Goal: Task Accomplishment & Management: Use online tool/utility

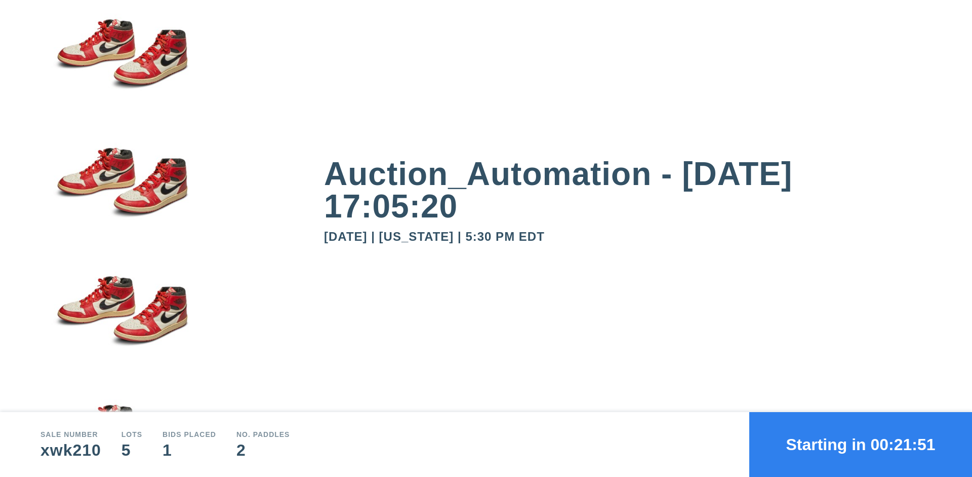
click at [861, 444] on button "Starting in 00:21:51" at bounding box center [860, 444] width 223 height 65
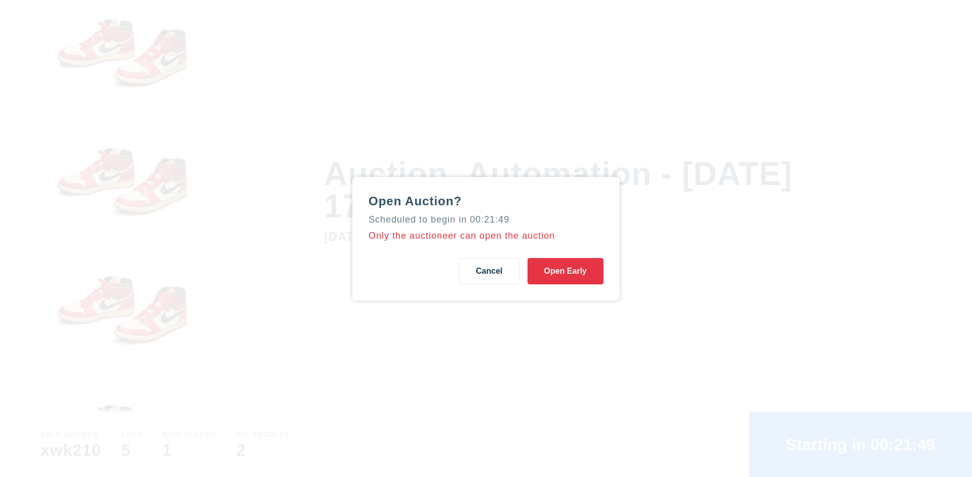
click at [566, 270] on button "Open Early" at bounding box center [566, 271] width 76 height 26
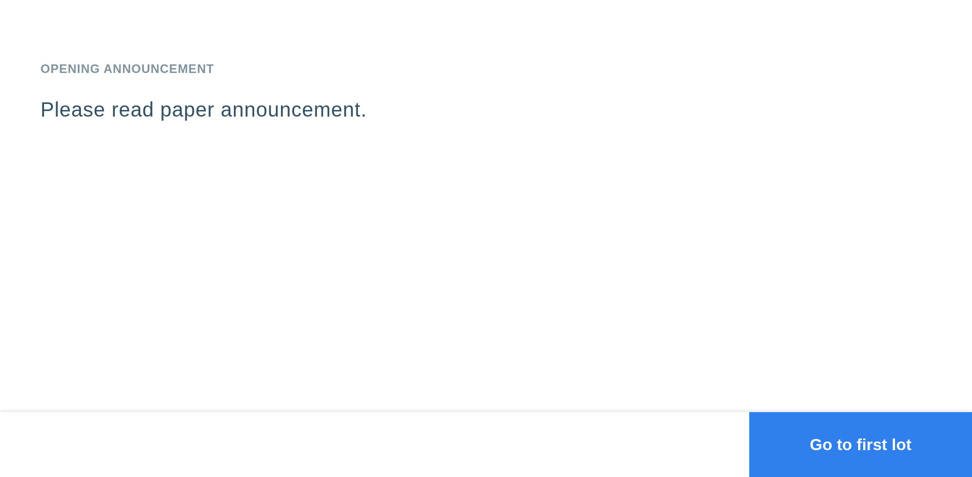
click at [861, 444] on button "Go to first lot" at bounding box center [860, 444] width 223 height 65
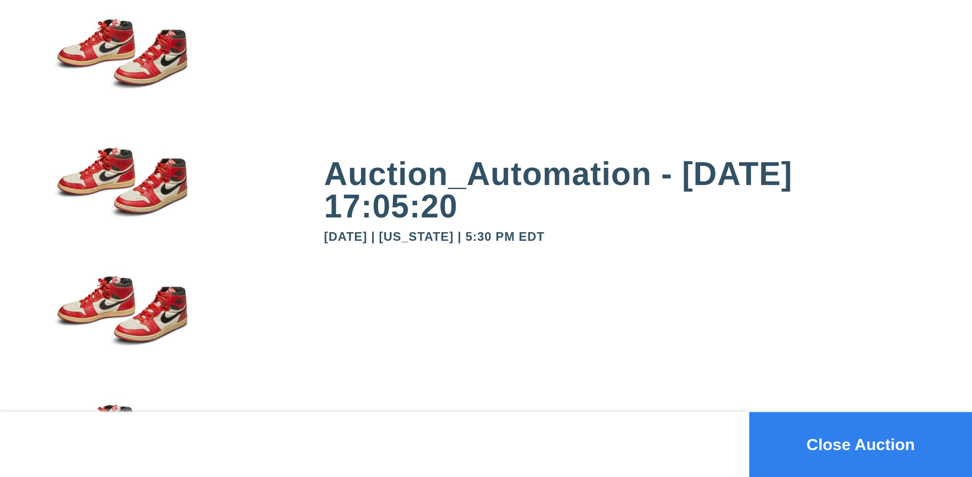
click at [861, 444] on button "Close Auction" at bounding box center [860, 444] width 223 height 65
